Goal: Task Accomplishment & Management: Manage account settings

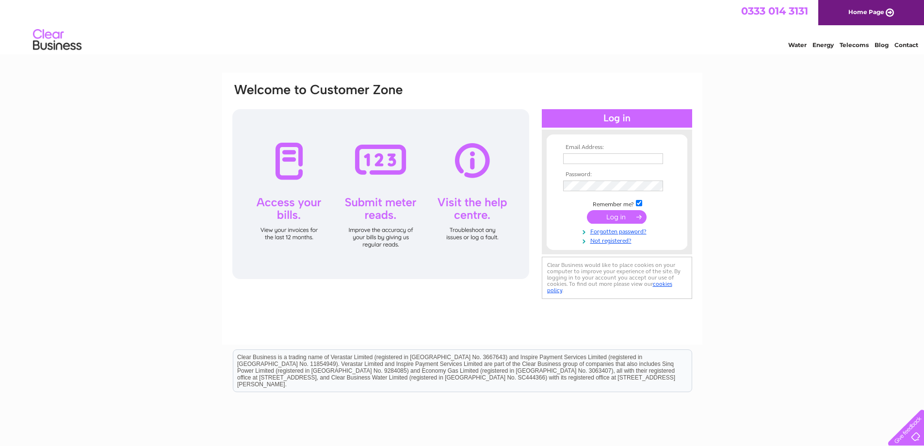
type input "accounts@mgbservicesltd.co.uk"
click at [613, 216] on input "submit" at bounding box center [617, 217] width 60 height 14
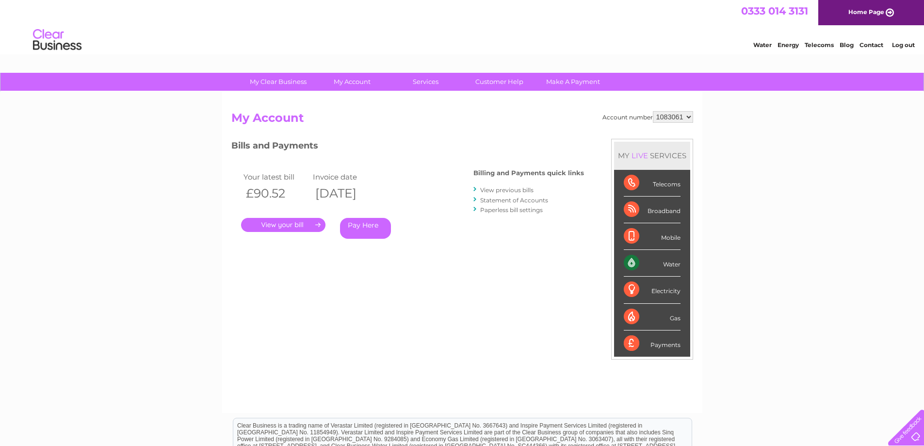
click at [689, 118] on select "1083061 1149809" at bounding box center [673, 117] width 40 height 12
select select "1149809"
click at [653, 111] on select "1083061 1149809" at bounding box center [673, 117] width 40 height 12
click at [689, 118] on select "1083061 1149809" at bounding box center [673, 117] width 40 height 12
select select "1083061"
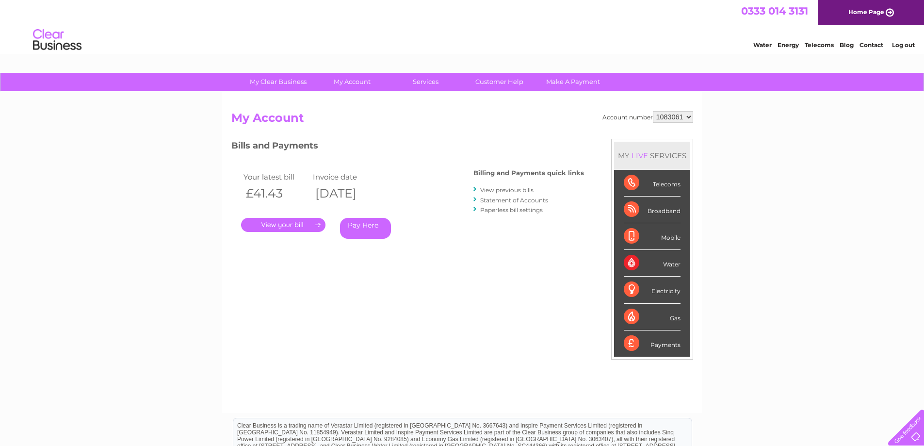
click at [653, 111] on select "1083061 1149809" at bounding box center [673, 117] width 40 height 12
